Goal: Task Accomplishment & Management: Use online tool/utility

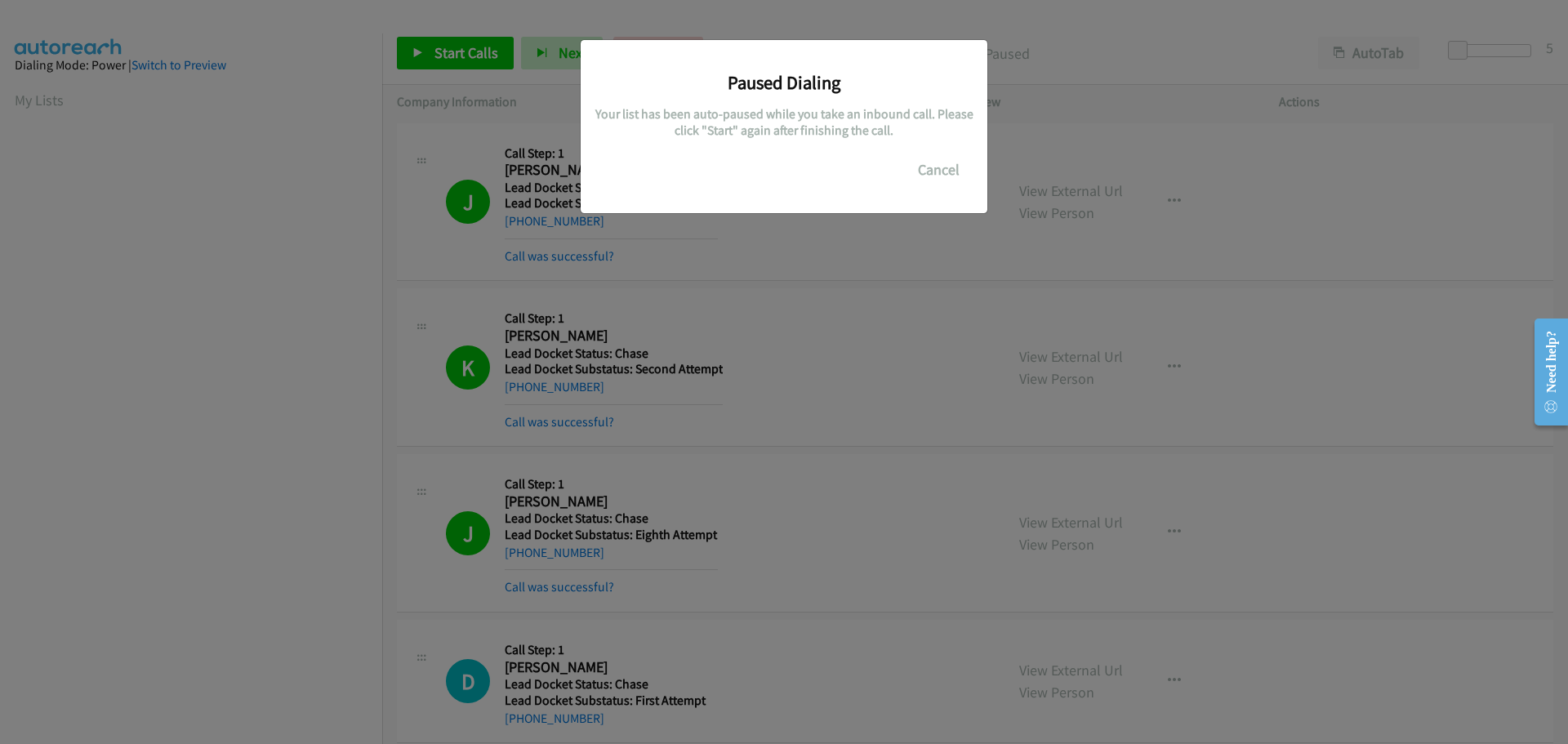
scroll to position [173, 0]
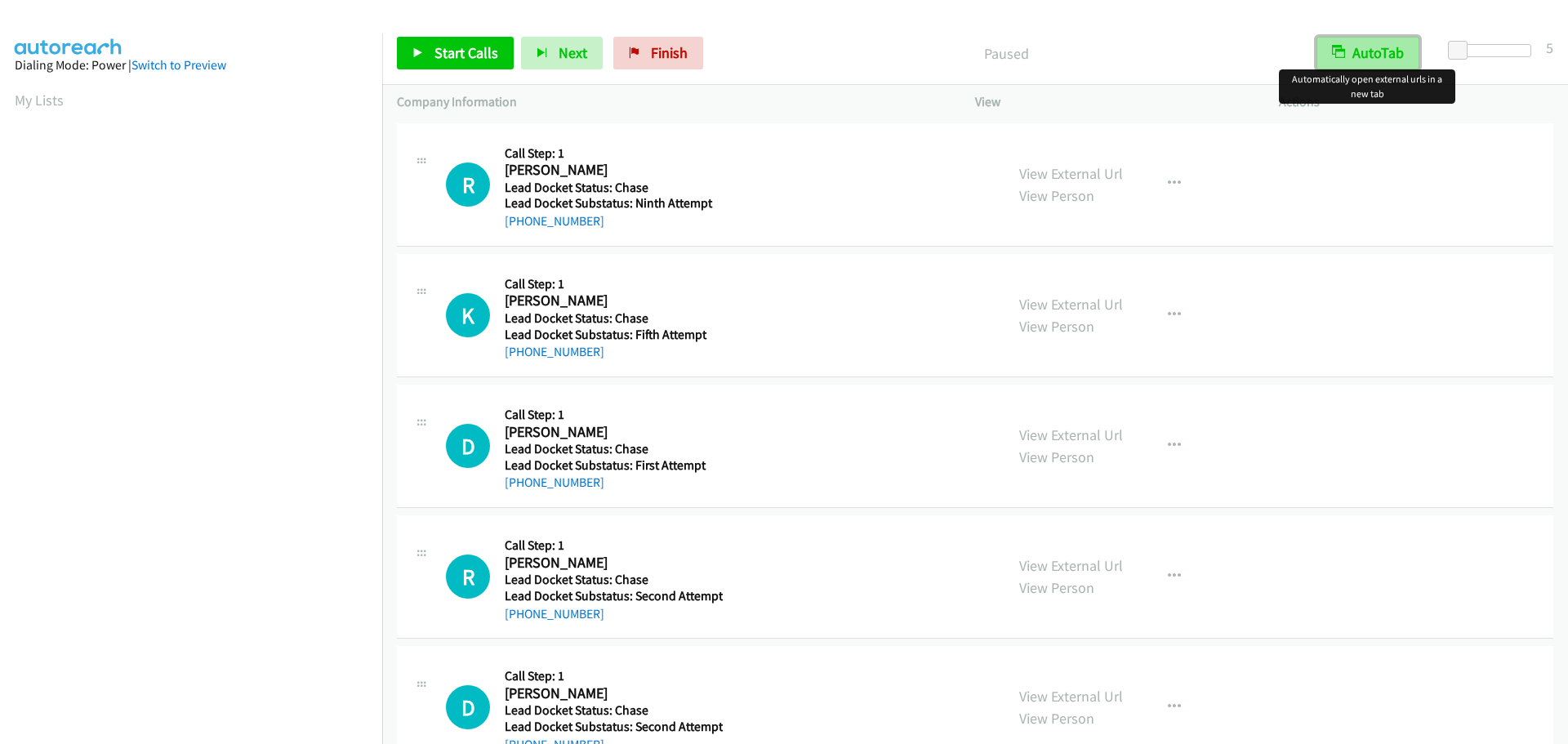
click at [1388, 43] on button "AutoTab" at bounding box center [1367, 53] width 103 height 33
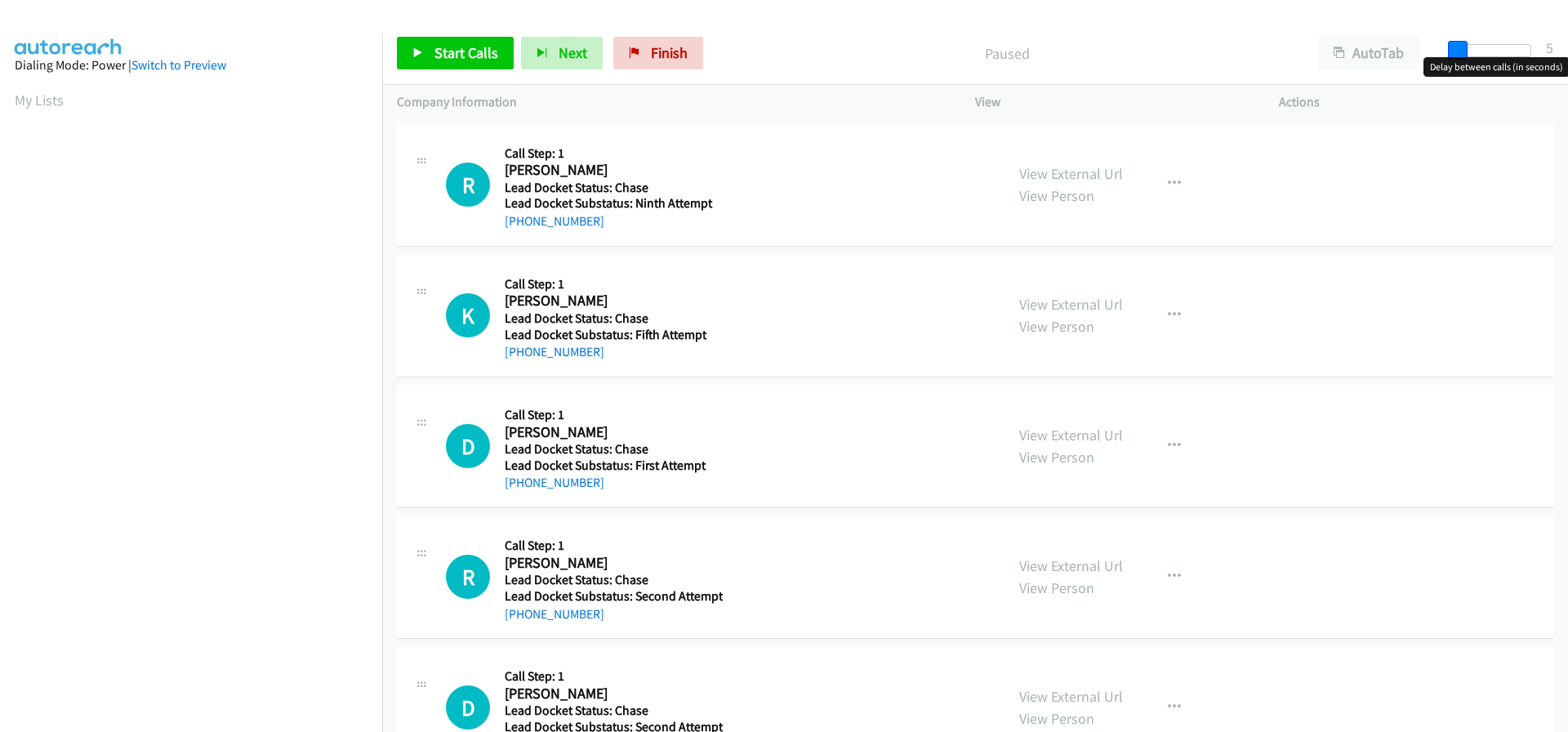
click at [1452, 48] on span at bounding box center [1457, 51] width 20 height 20
drag, startPoint x: 1454, startPoint y: 50, endPoint x: 1416, endPoint y: 58, distance: 38.8
click at [1416, 58] on div "Start Calls Pause Next Finish Paused AutoTab AutoTab 5" at bounding box center [975, 53] width 1186 height 63
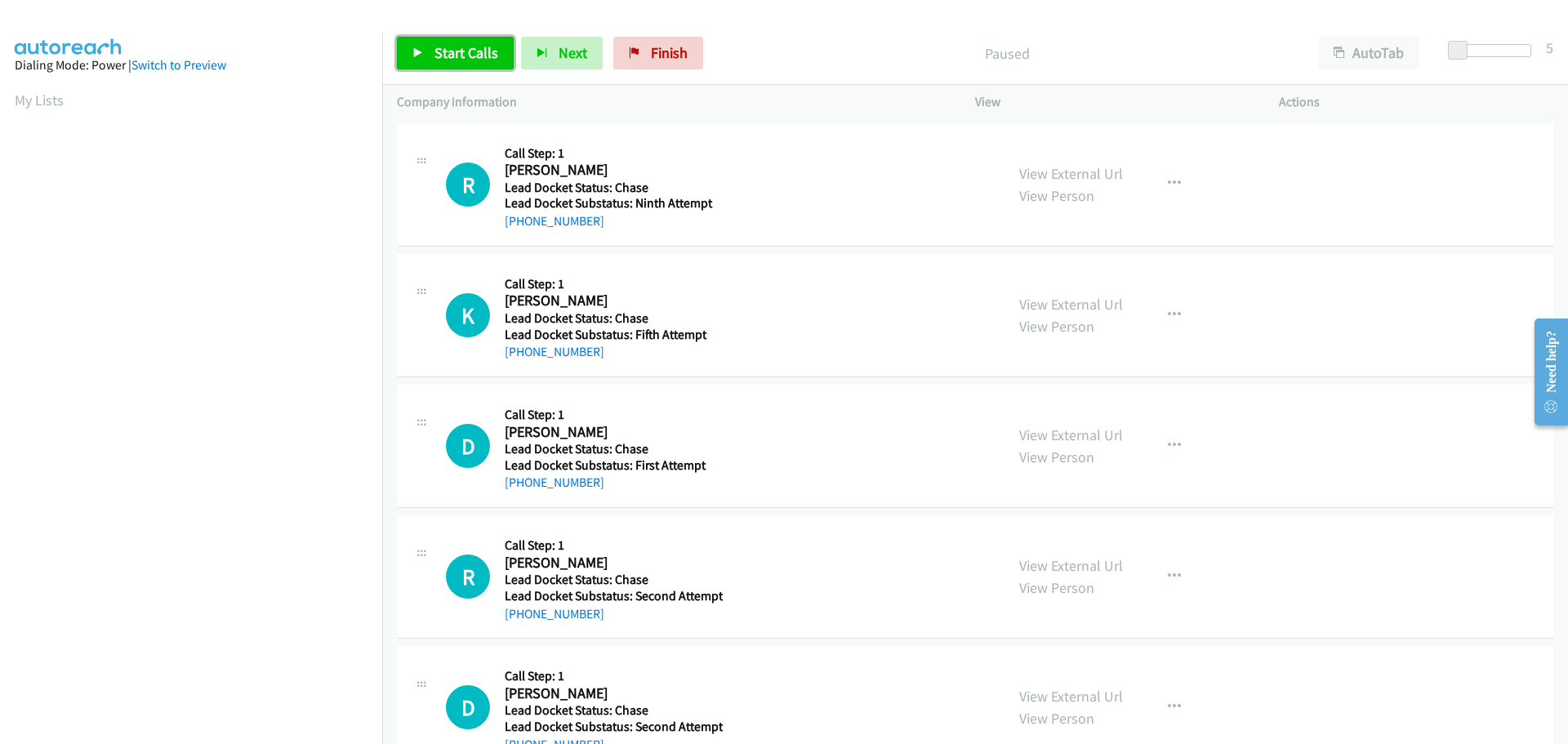
click at [487, 54] on span "Start Calls" at bounding box center [466, 52] width 64 height 19
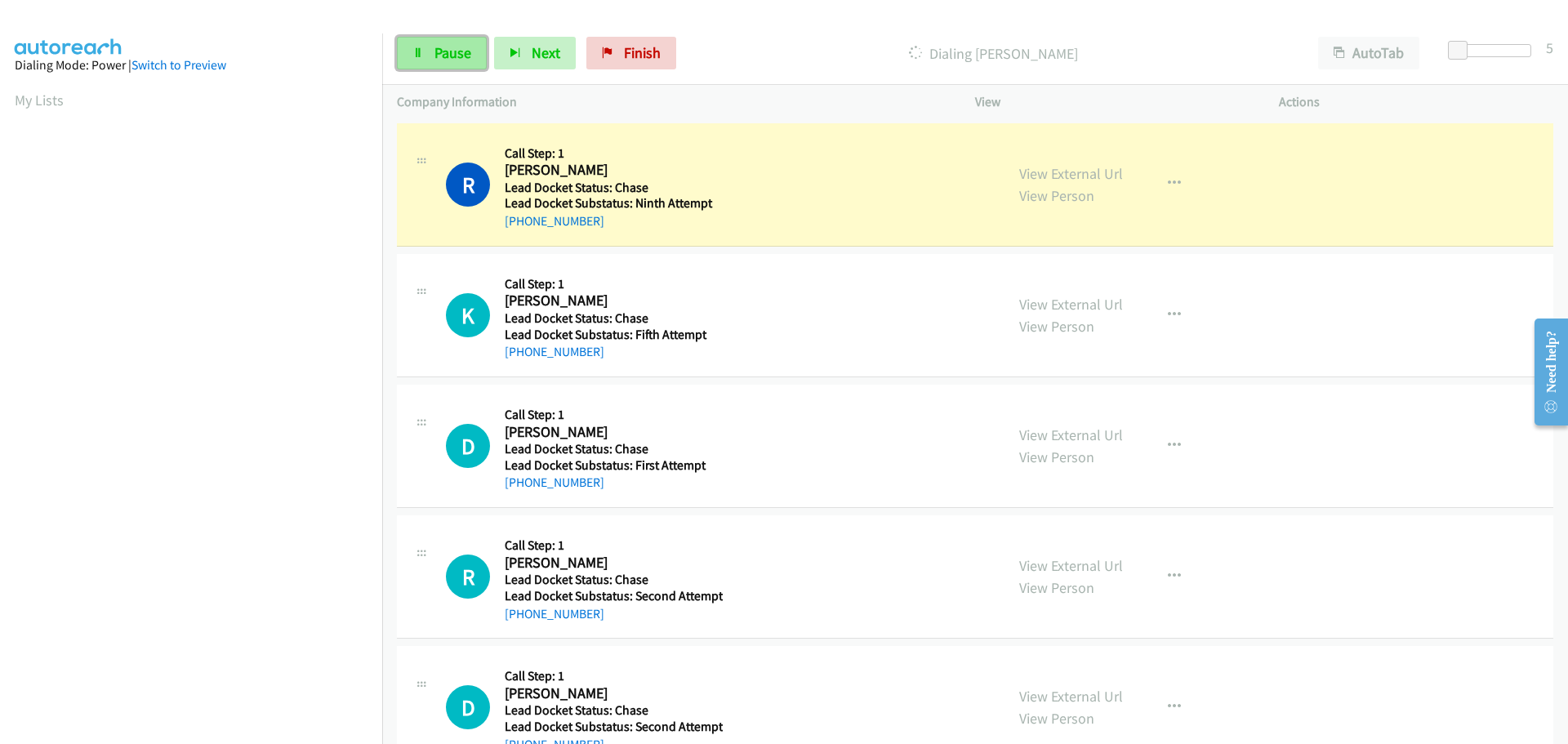
click at [463, 51] on span "Pause" at bounding box center [452, 52] width 37 height 19
drag, startPoint x: 595, startPoint y: 215, endPoint x: 518, endPoint y: 226, distance: 77.8
click at [518, 226] on div "[PHONE_NUMBER]" at bounding box center [612, 222] width 214 height 20
copy link "661-748-6540"
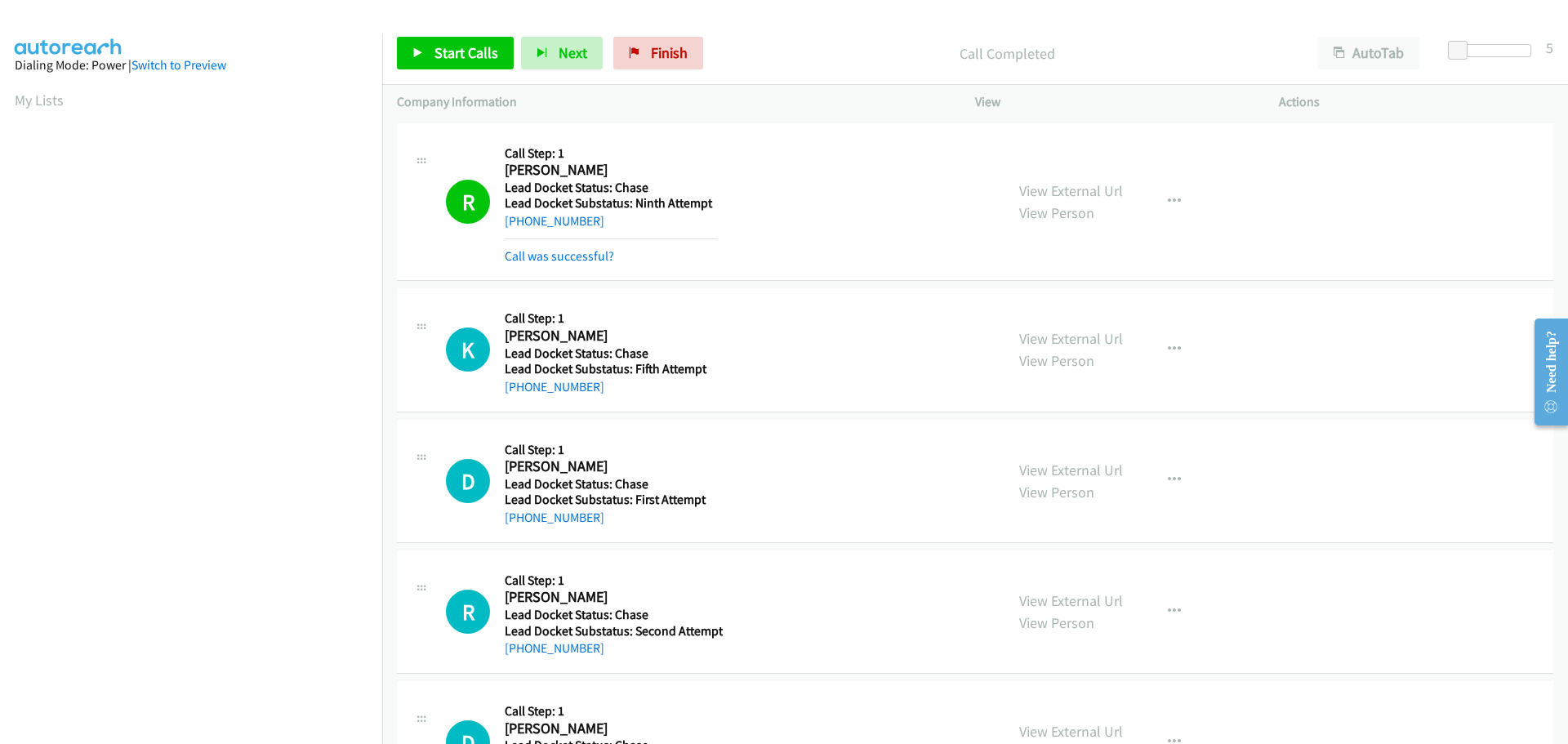
scroll to position [173, 0]
click at [487, 56] on span "Start Calls" at bounding box center [466, 52] width 64 height 19
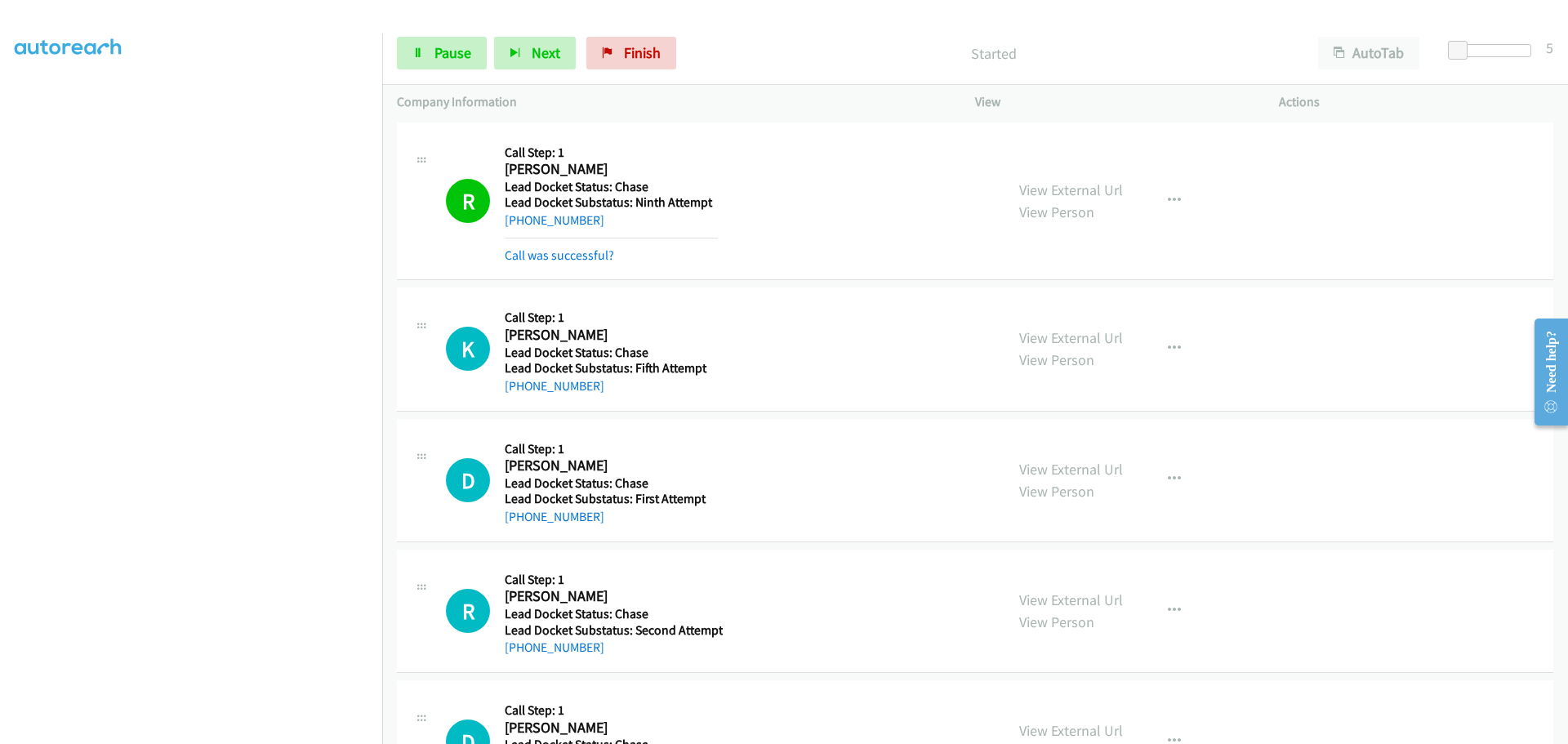
scroll to position [0, 0]
drag, startPoint x: 607, startPoint y: 389, endPoint x: 528, endPoint y: 389, distance: 79.0
click at [521, 389] on div "[PHONE_NUMBER]" at bounding box center [612, 387] width 214 height 20
copy link "870-595-5289"
click at [616, 389] on div "[PHONE_NUMBER]" at bounding box center [612, 387] width 214 height 20
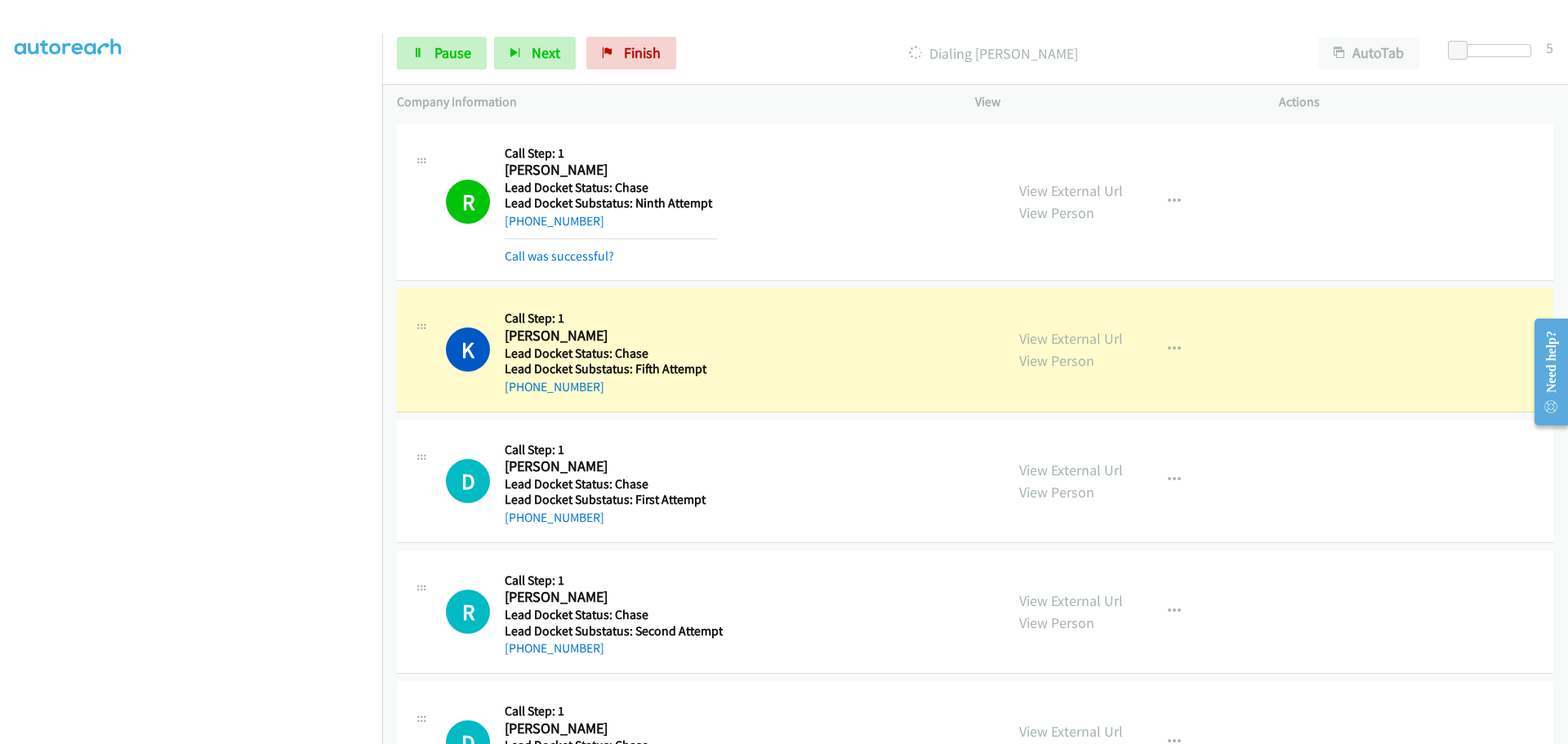
click at [602, 386] on div "[PHONE_NUMBER]" at bounding box center [612, 387] width 214 height 20
drag, startPoint x: 598, startPoint y: 387, endPoint x: 515, endPoint y: 383, distance: 83.1
click at [515, 383] on div "[PHONE_NUMBER]" at bounding box center [612, 387] width 214 height 20
copy link "870-595-5289"
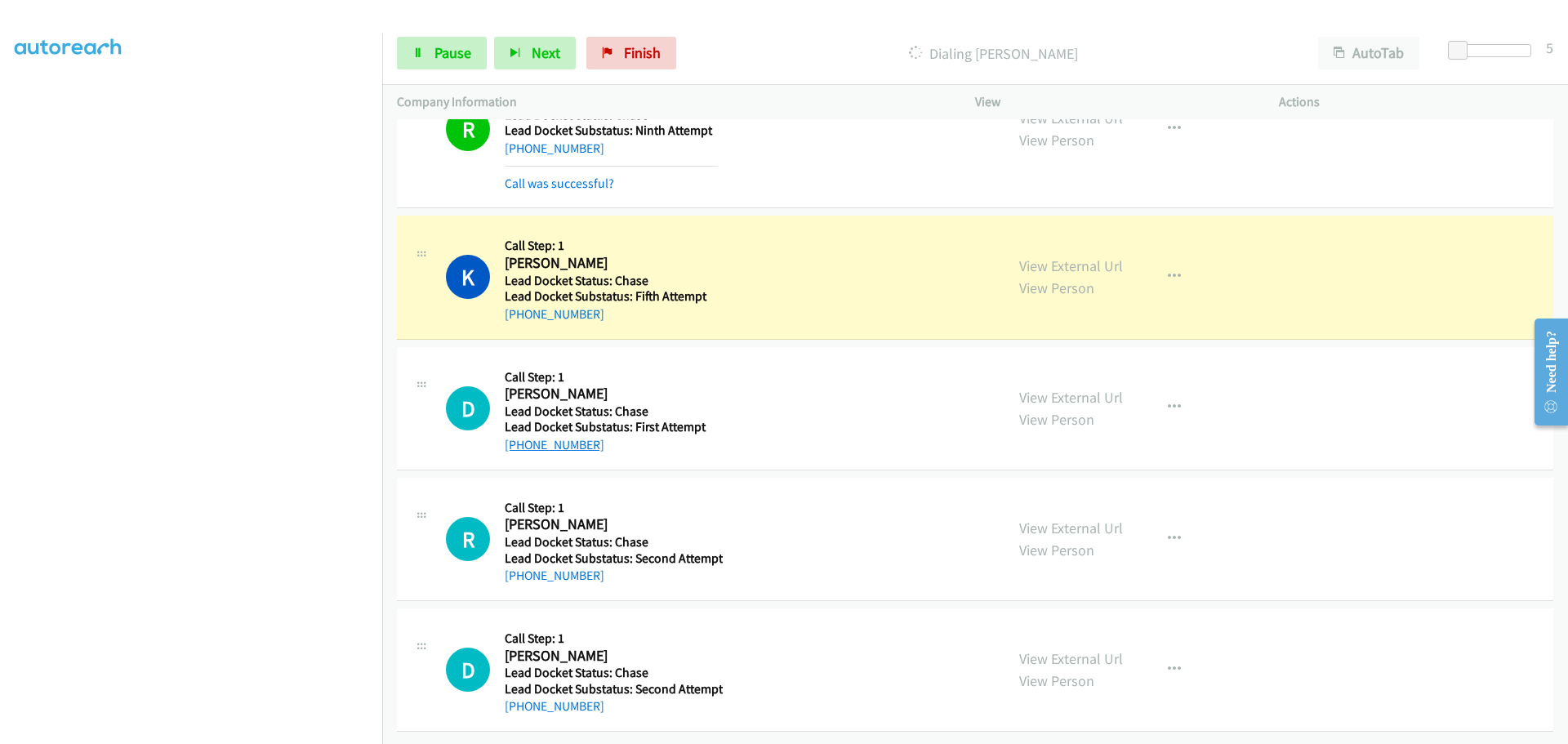
scroll to position [85, 0]
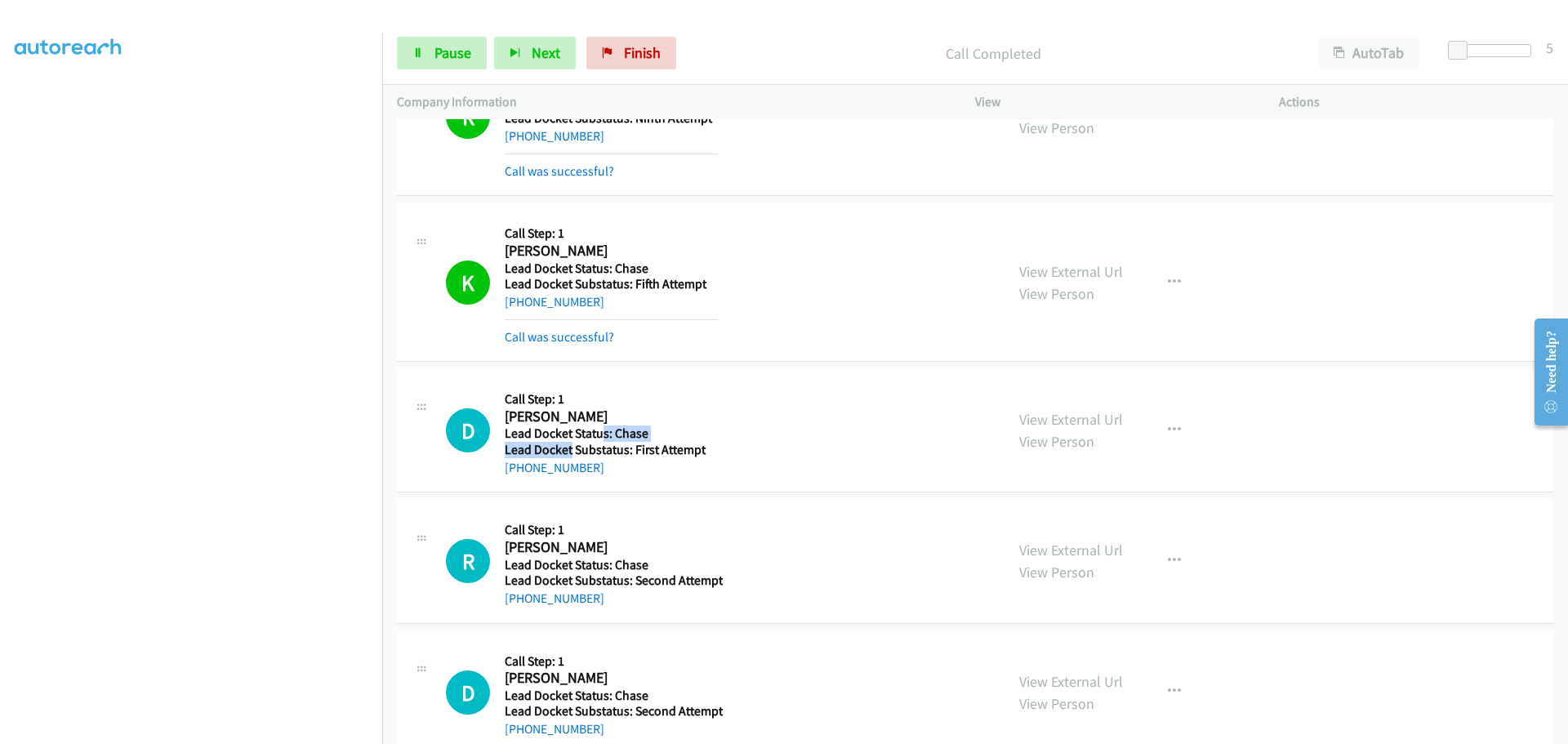
drag, startPoint x: 601, startPoint y: 434, endPoint x: 574, endPoint y: 444, distance: 28.8
click at [571, 446] on div "Callback Scheduled Call Step: 1 Dylan Ely America/Los_Angeles Lead Docket Statu…" at bounding box center [612, 429] width 214 height 93
click at [594, 478] on div "D Callback Scheduled Call Step: 1 Dylan Ely America/Los_Angeles Lead Docket Sta…" at bounding box center [975, 431] width 1156 height 124
drag, startPoint x: 596, startPoint y: 470, endPoint x: 518, endPoint y: 470, distance: 78.0
click at [518, 470] on div "[PHONE_NUMBER]" at bounding box center [612, 468] width 214 height 20
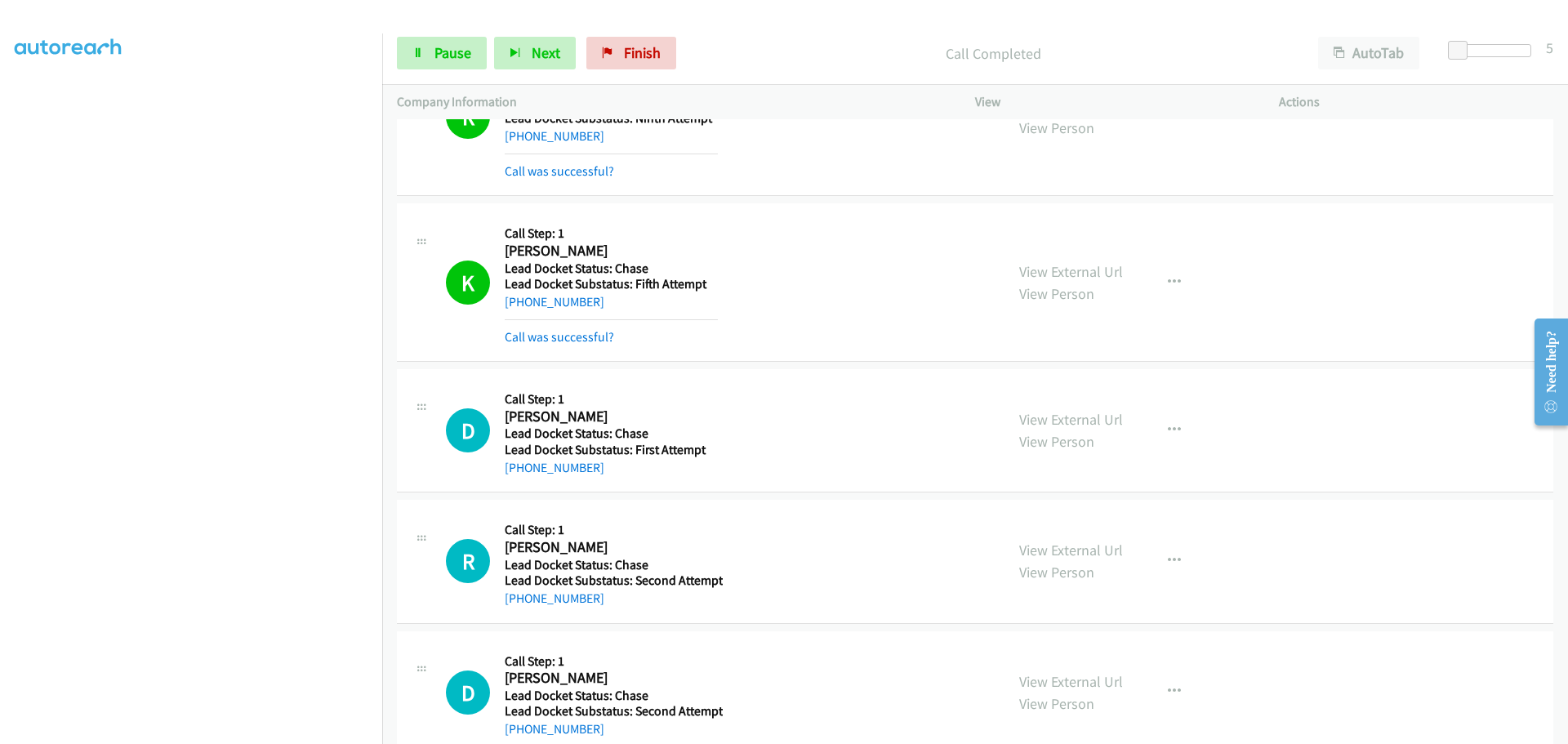
copy link "626-807-0090"
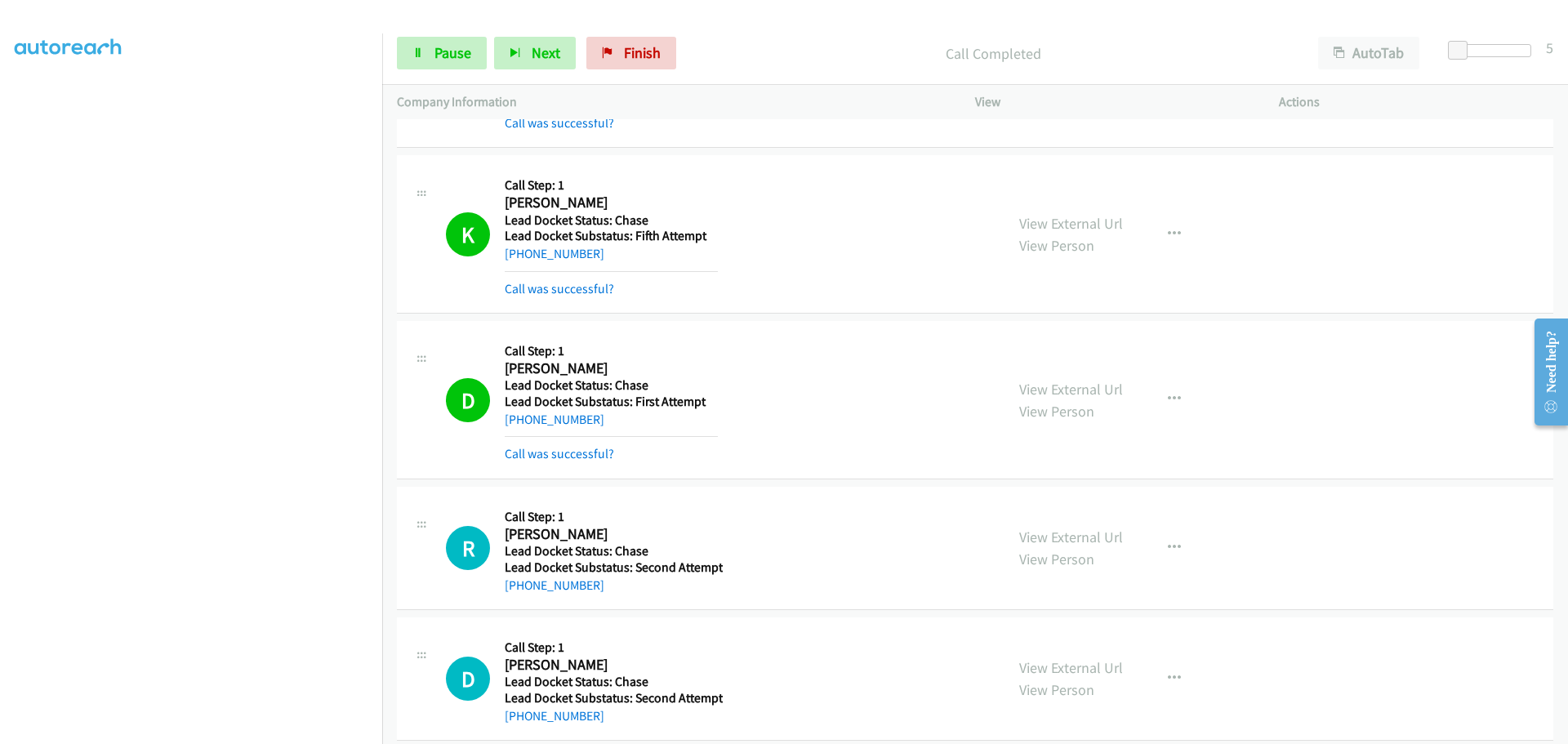
scroll to position [155, 0]
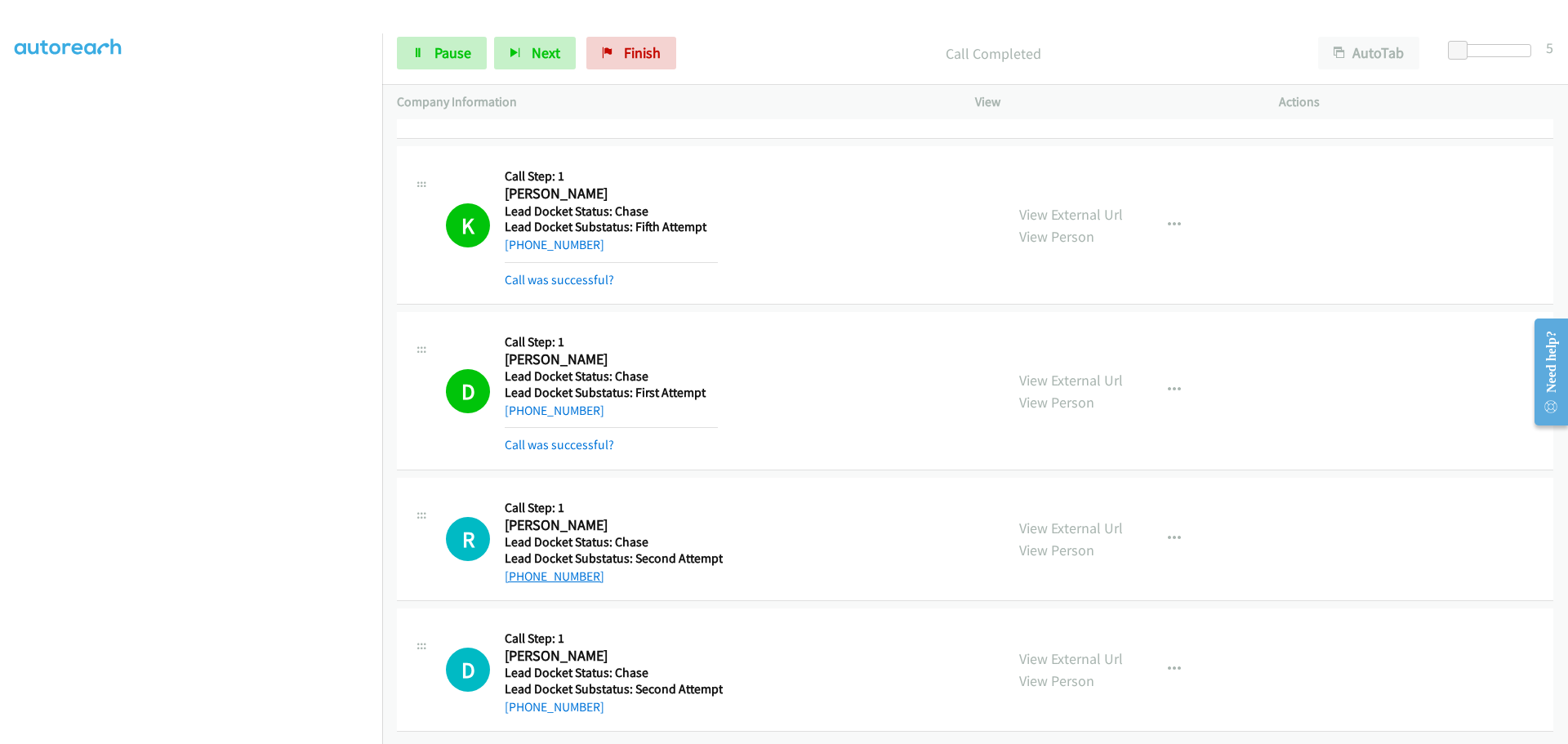
drag, startPoint x: 593, startPoint y: 568, endPoint x: 525, endPoint y: 568, distance: 68.0
click at [518, 568] on div "[PHONE_NUMBER]" at bounding box center [614, 577] width 218 height 20
copy link "631-972-0216"
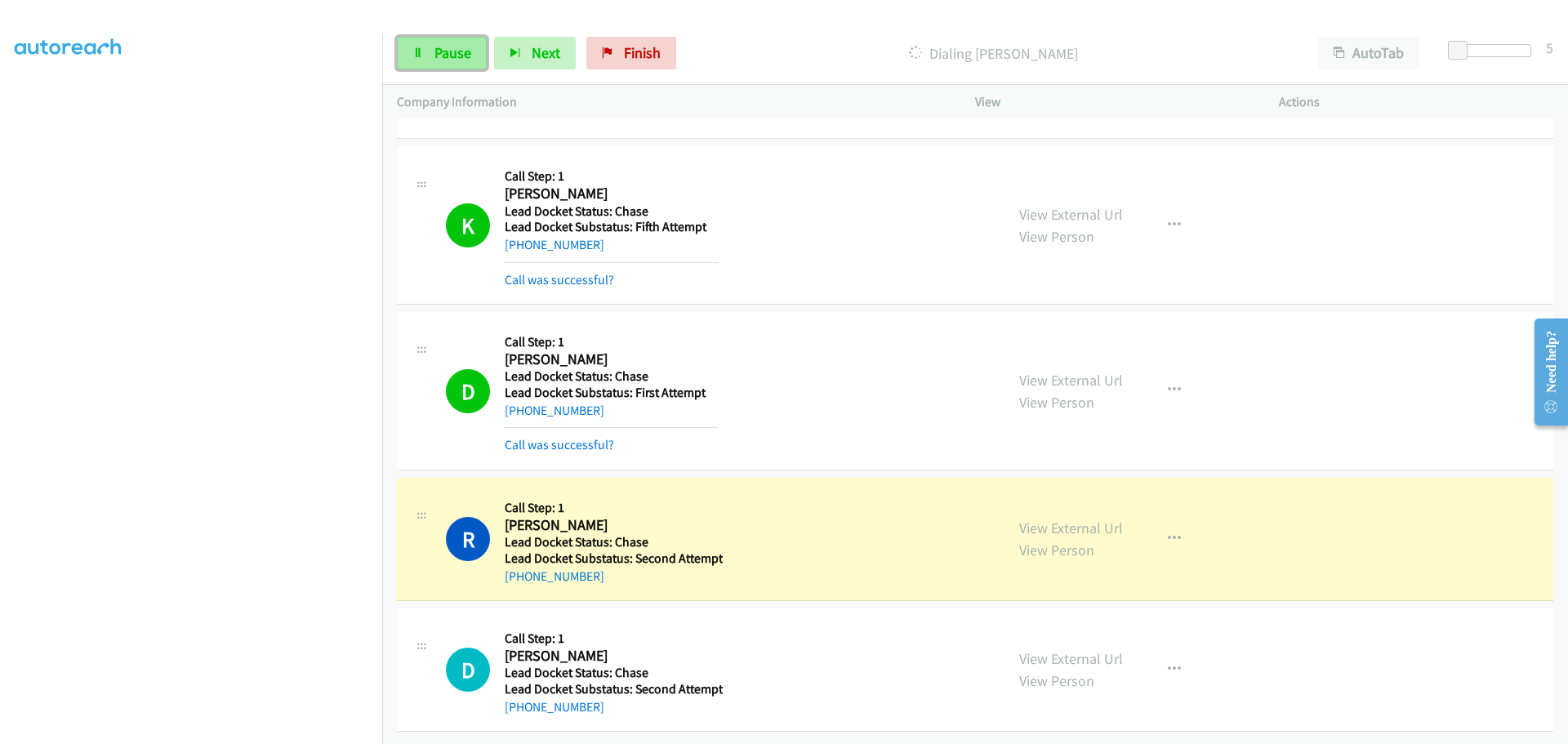
click at [463, 54] on span "Pause" at bounding box center [452, 52] width 37 height 19
